Goal: Transaction & Acquisition: Purchase product/service

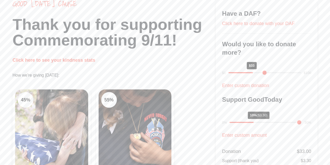
scroll to position [52, 0]
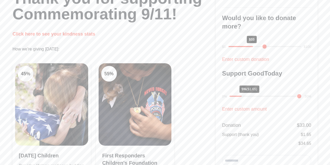
drag, startPoint x: 255, startPoint y: 95, endPoint x: 240, endPoint y: 97, distance: 15.6
type input "*"
click at [240, 97] on input "range" at bounding box center [266, 96] width 72 height 1
drag, startPoint x: 252, startPoint y: 45, endPoint x: 234, endPoint y: 46, distance: 18.4
type input "*"
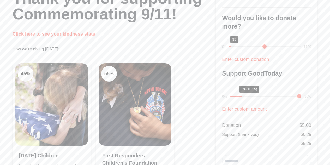
click at [234, 46] on input "range" at bounding box center [265, 46] width 73 height 1
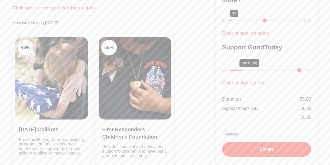
scroll to position [104, 0]
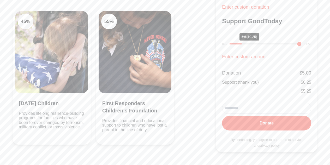
click at [252, 108] on input "email" at bounding box center [266, 108] width 89 height 11
type input "**********"
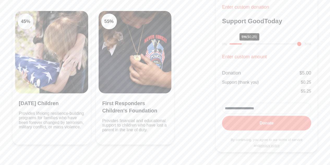
click at [272, 123] on button "Donate" at bounding box center [266, 123] width 89 height 15
